Goal: Task Accomplishment & Management: Manage account settings

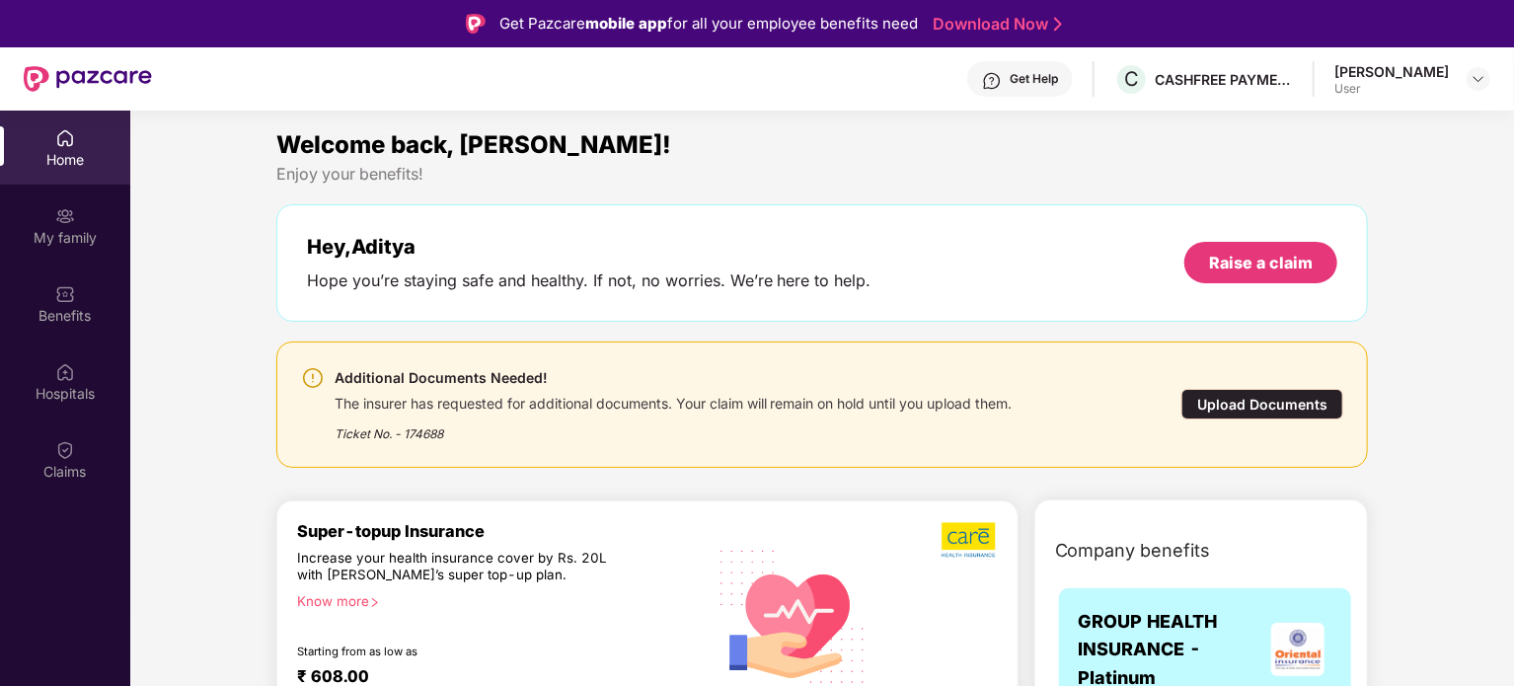
click at [1227, 402] on div "Upload Documents" at bounding box center [1263, 404] width 162 height 31
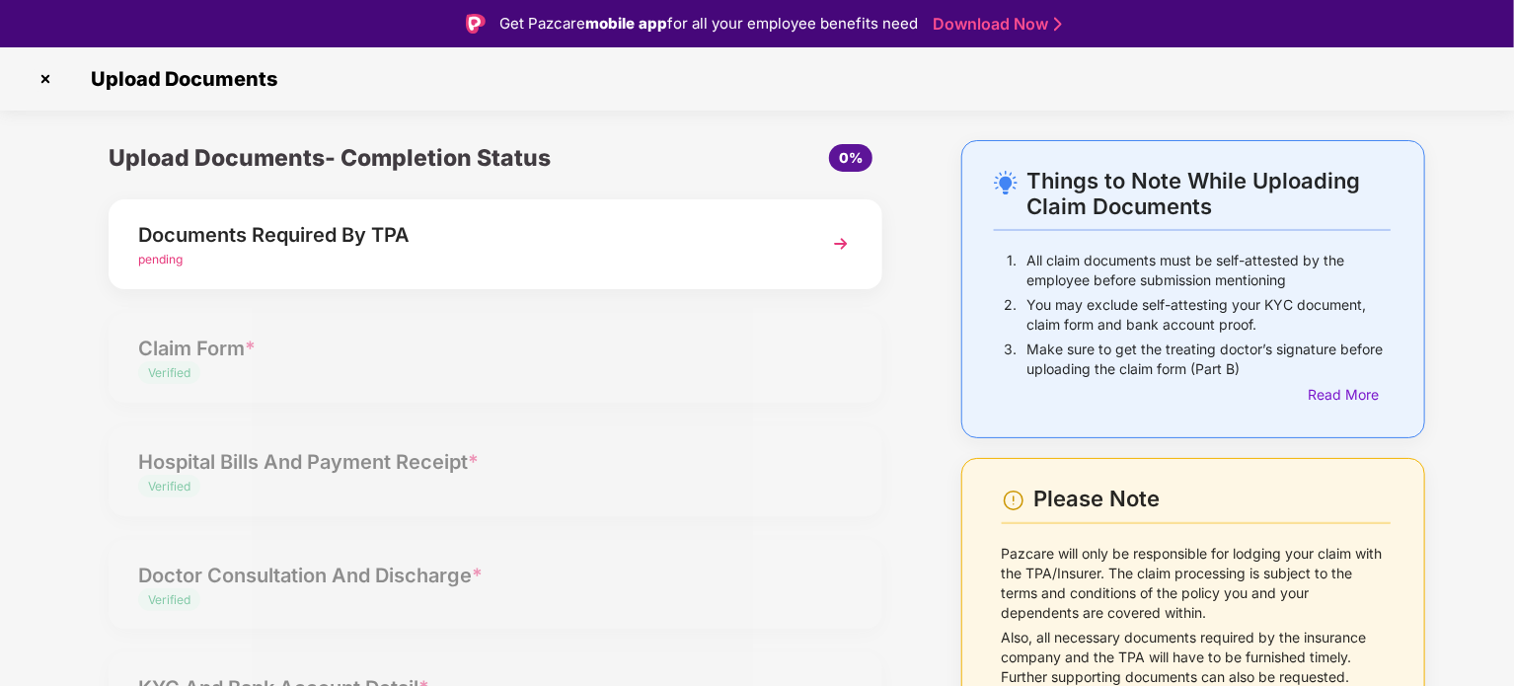
click at [419, 260] on div "pending" at bounding box center [465, 260] width 654 height 19
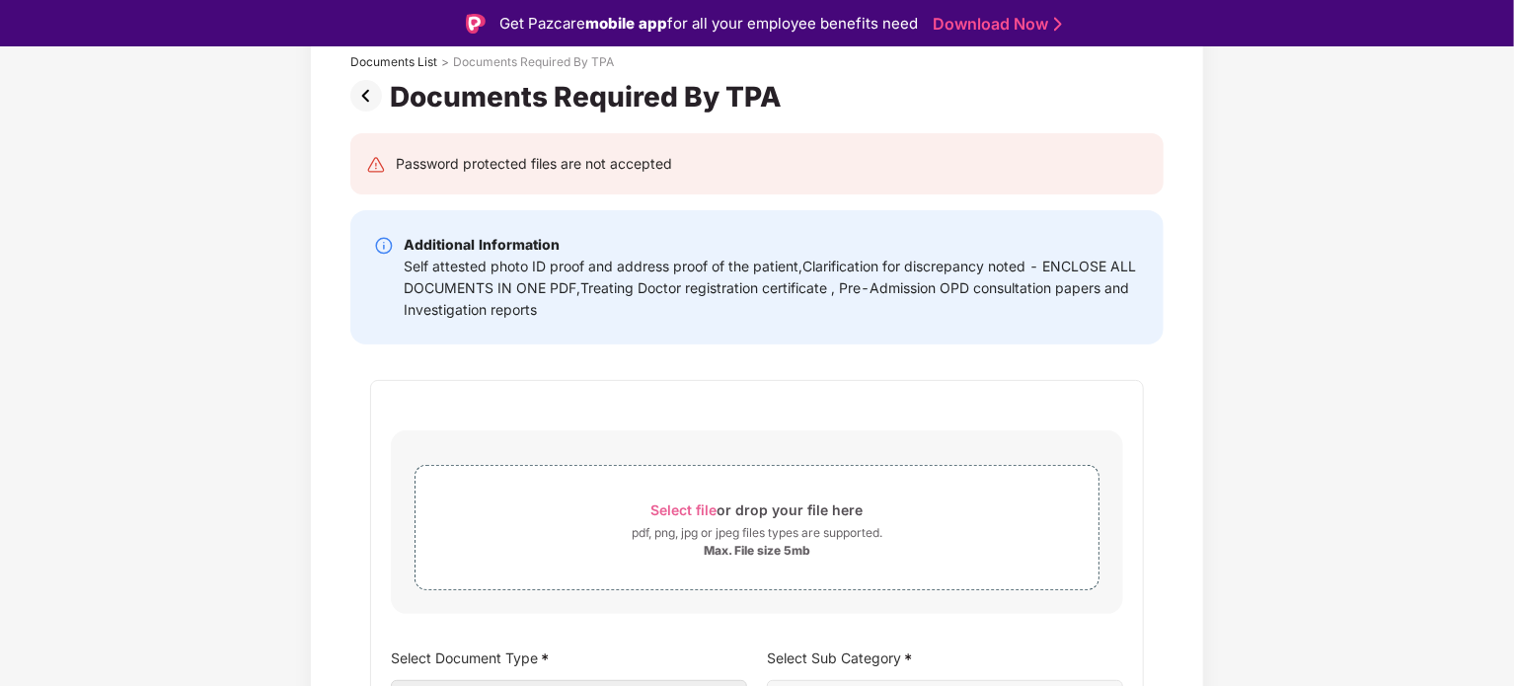
scroll to position [335, 0]
